Goal: Browse casually: Explore the website without a specific task or goal

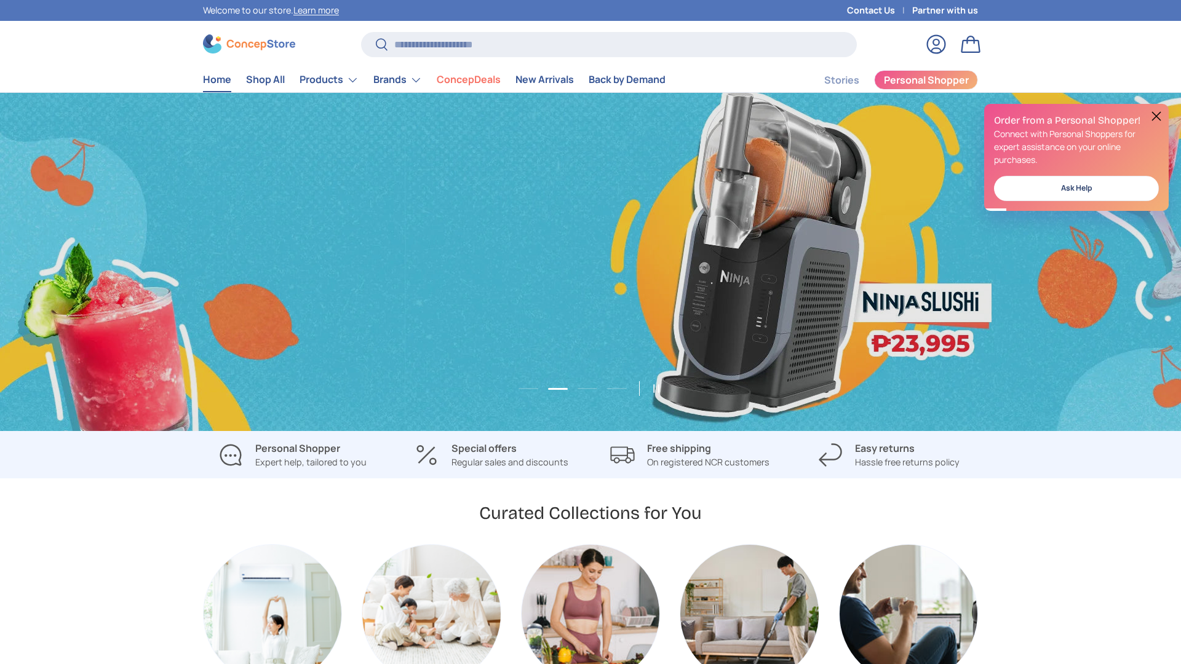
scroll to position [0, 2362]
